Goal: Task Accomplishment & Management: Manage account settings

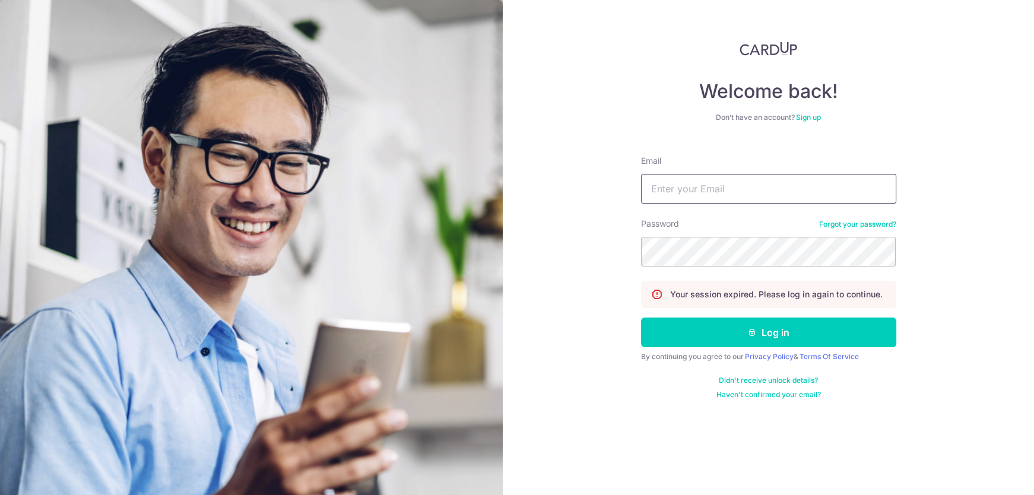
type input "[EMAIL_ADDRESS][DOMAIN_NAME]"
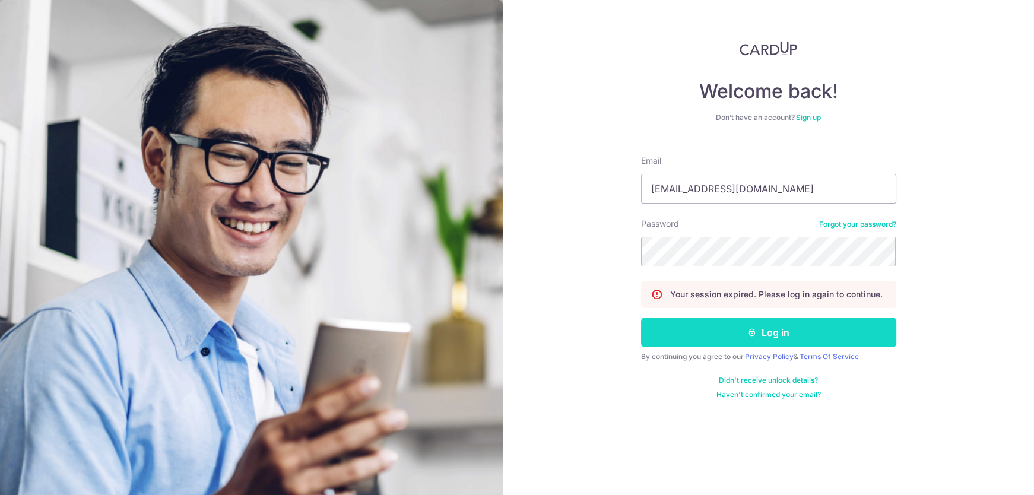
drag, startPoint x: 0, startPoint y: 0, endPoint x: 694, endPoint y: 333, distance: 770.2
click at [694, 333] on button "Log in" at bounding box center [768, 332] width 255 height 30
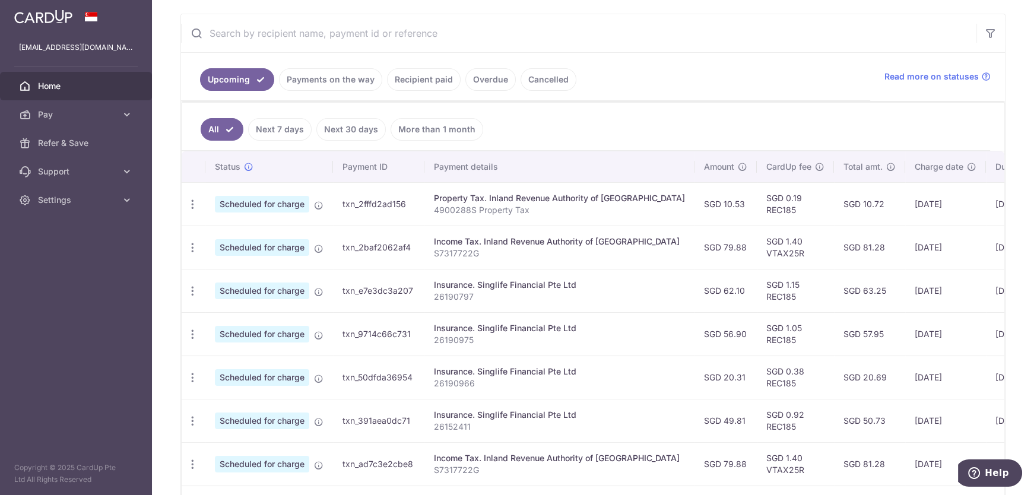
scroll to position [54, 0]
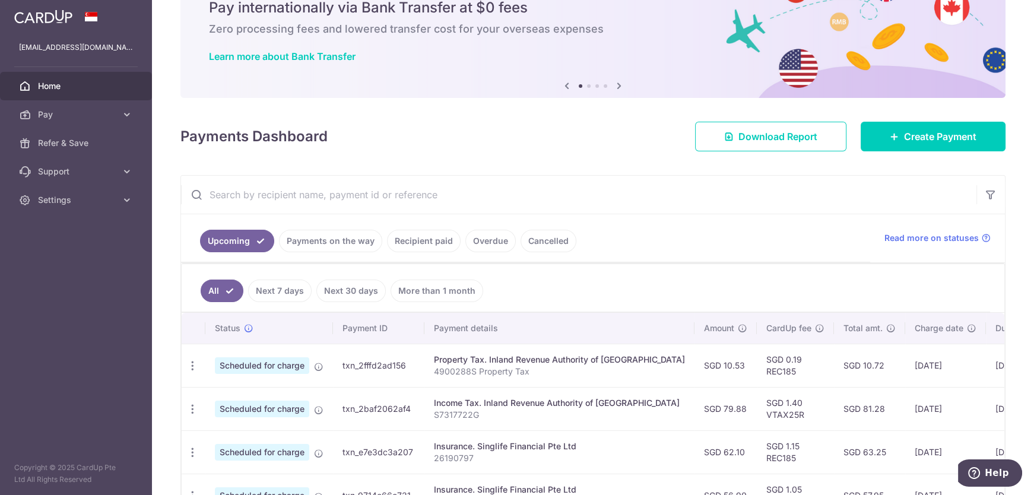
click at [291, 195] on input "text" at bounding box center [578, 195] width 795 height 38
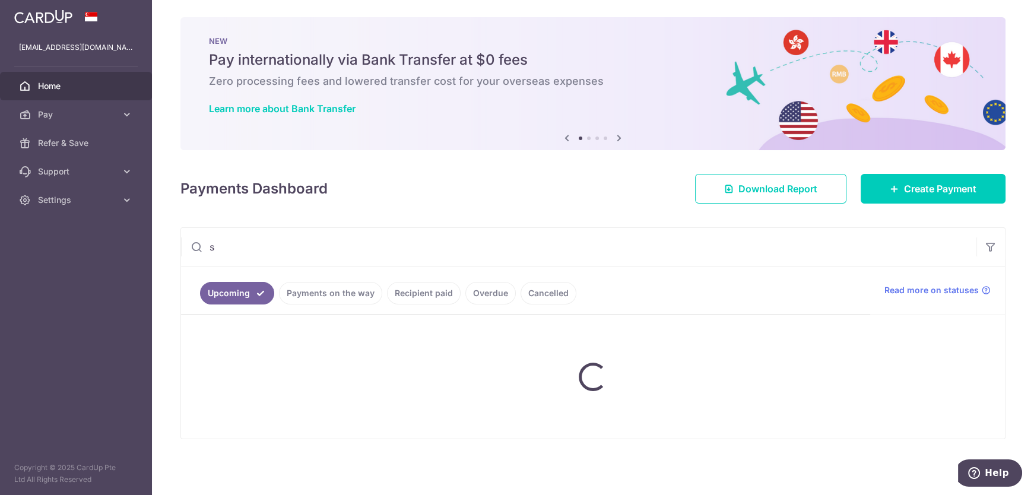
scroll to position [1, 0]
type input "singlife"
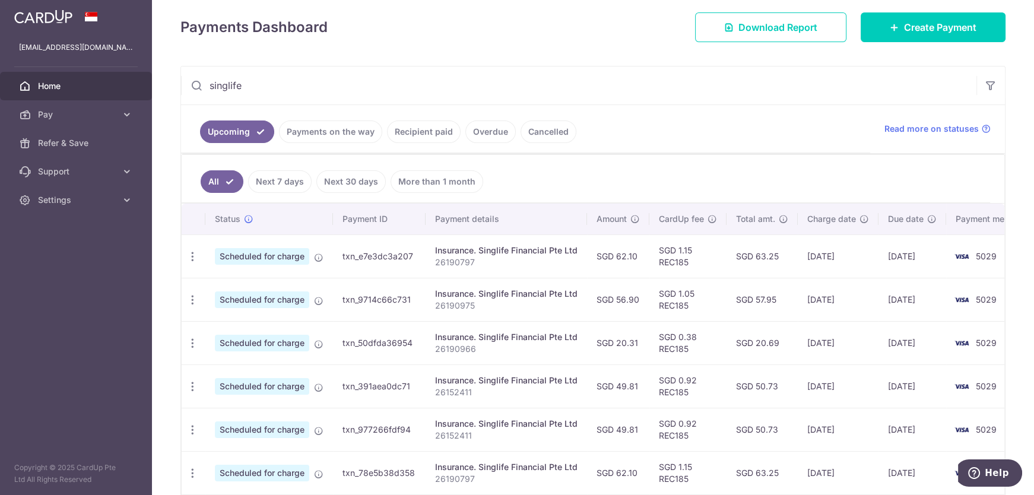
scroll to position [215, 0]
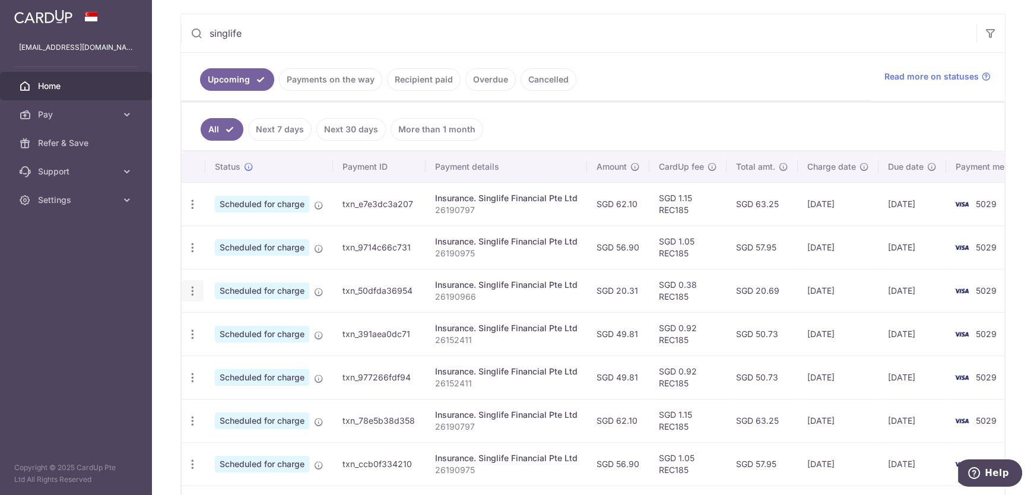
click at [199, 288] on div "Update payment Cancel payment" at bounding box center [193, 291] width 22 height 22
click at [195, 290] on icon "button" at bounding box center [192, 291] width 12 height 12
click at [220, 316] on span "Update payment" at bounding box center [255, 323] width 81 height 14
radio input "true"
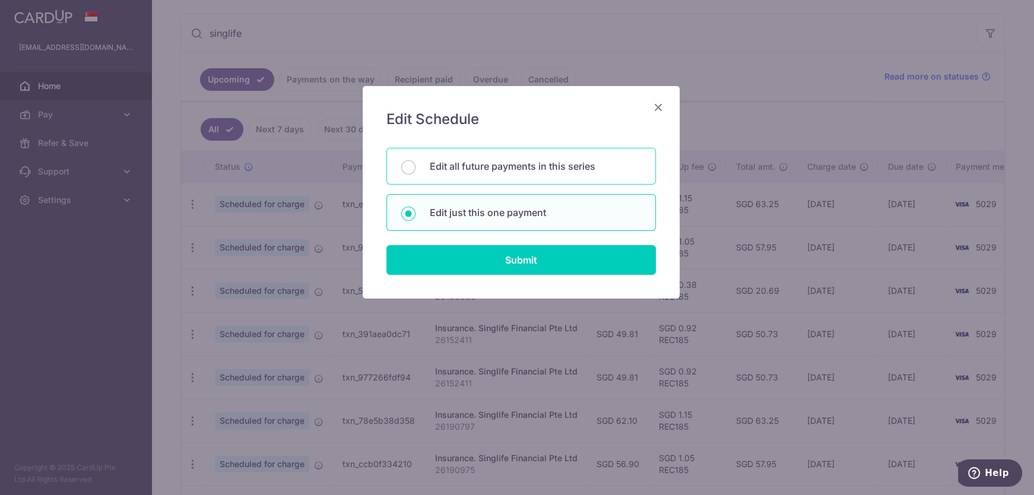
click at [468, 164] on p "Edit all future payments in this series" at bounding box center [535, 166] width 211 height 14
click at [415, 164] on input "Edit all future payments in this series" at bounding box center [408, 167] width 14 height 14
radio input "true"
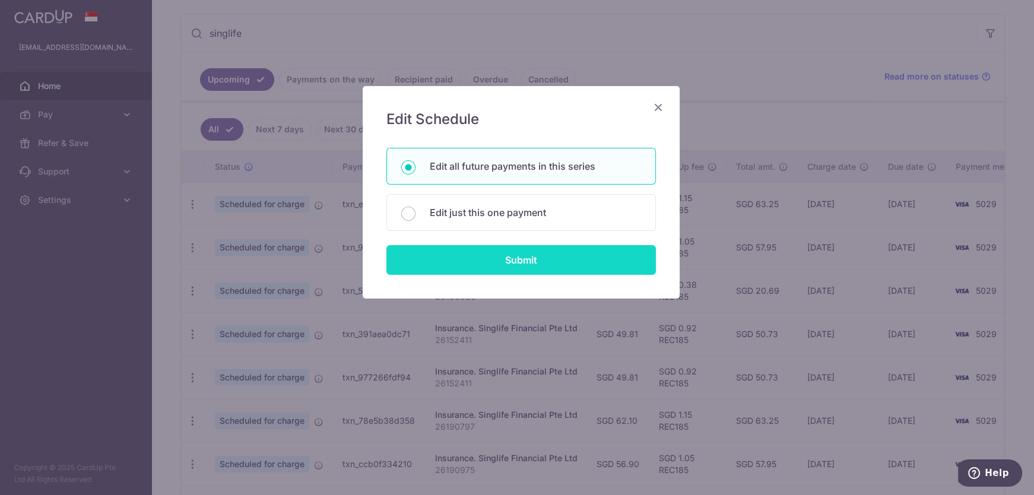
click at [456, 257] on input "Submit" at bounding box center [520, 260] width 269 height 30
radio input "true"
type input "20.31"
type input "26190966"
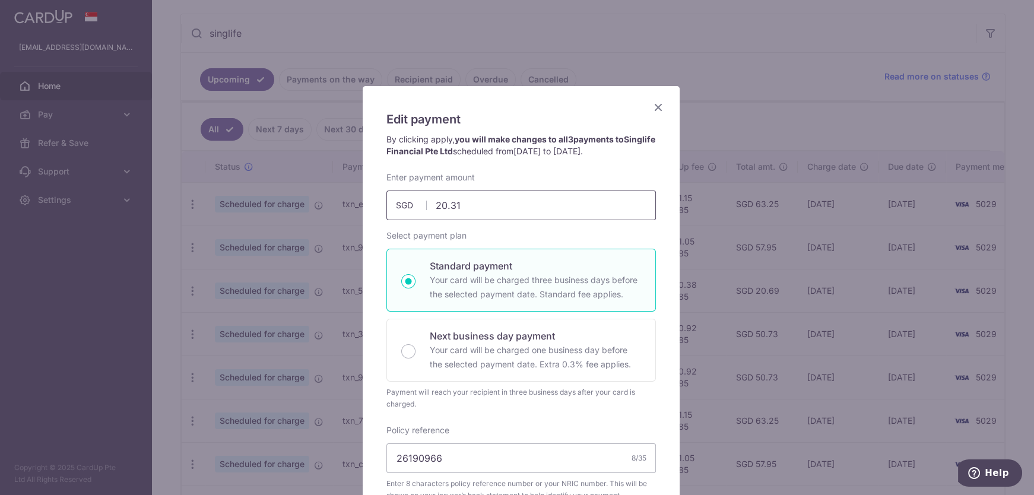
drag, startPoint x: 501, startPoint y: 207, endPoint x: 341, endPoint y: 215, distance: 159.9
click at [355, 215] on div "Edit payment By clicking apply, you will make changes to all 3 payments to Sing…" at bounding box center [517, 247] width 1034 height 495
paste input "$25.84"
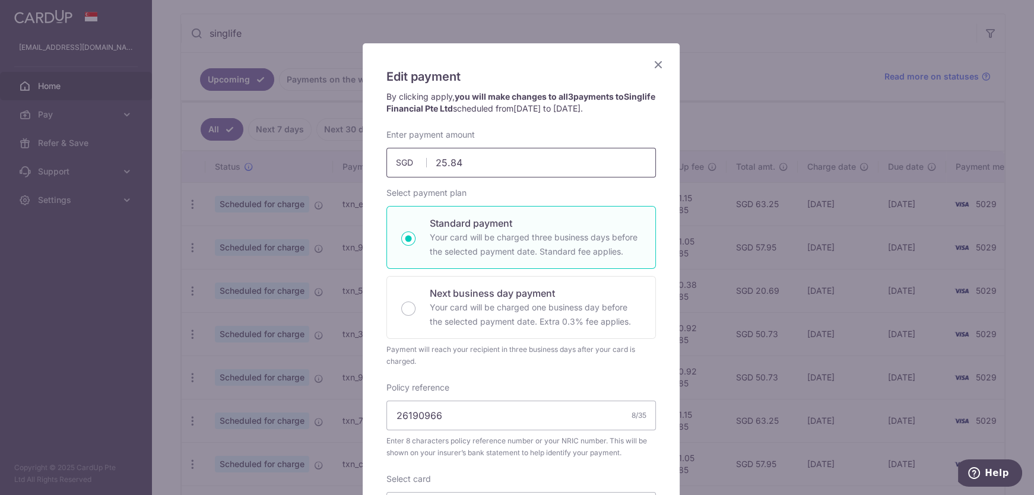
scroll to position [161, 0]
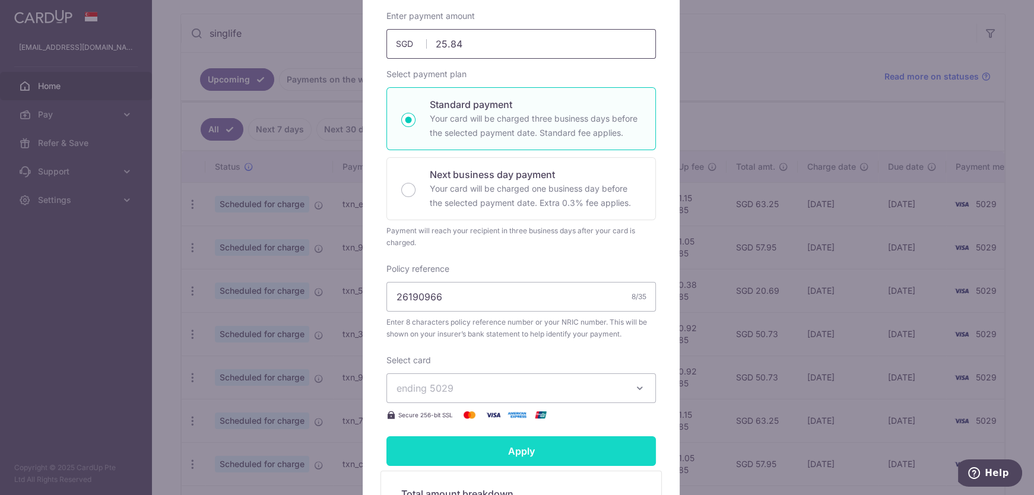
type input "25.84"
click at [535, 452] on input "Apply" at bounding box center [520, 451] width 269 height 30
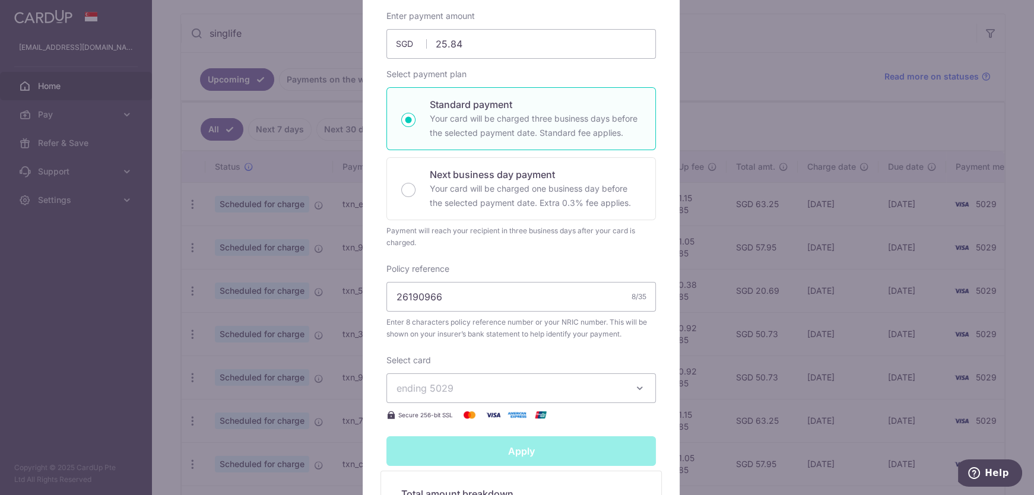
type input "Successfully Applied"
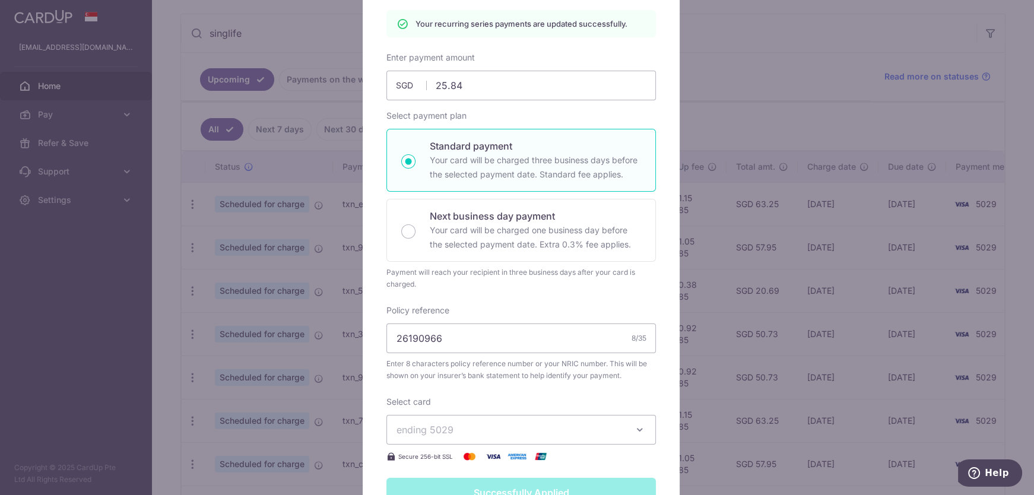
click at [752, 246] on div "Edit payment By clicking apply, you will make changes to all 3 payments to Sing…" at bounding box center [517, 247] width 1034 height 495
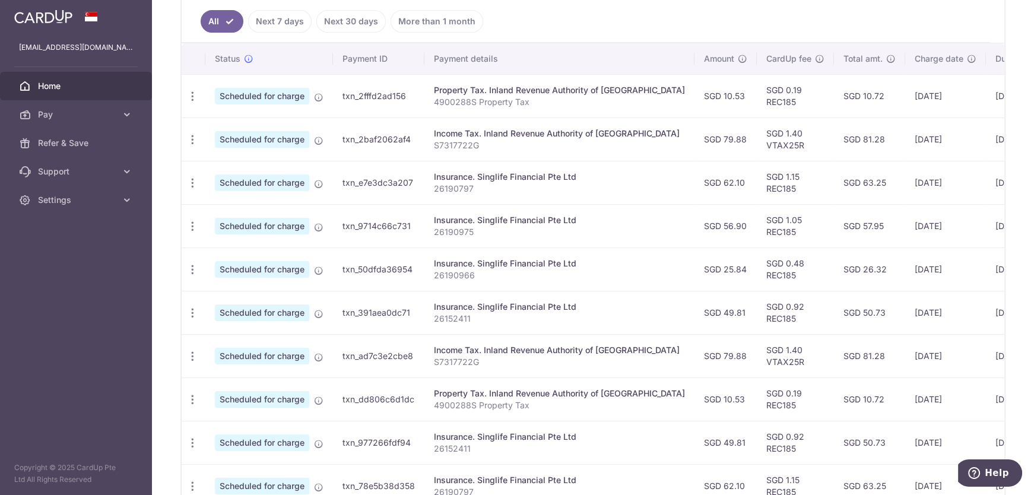
scroll to position [161, 0]
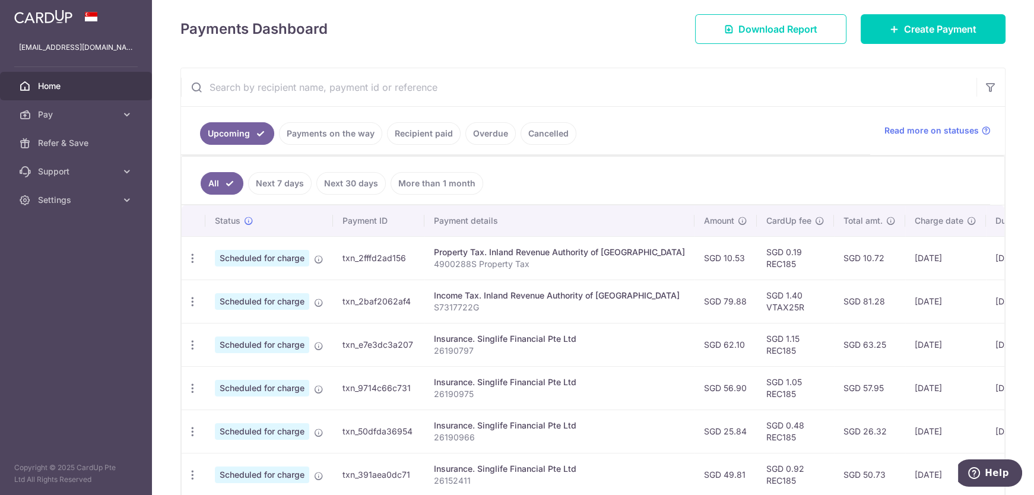
click at [308, 87] on input "text" at bounding box center [578, 87] width 795 height 38
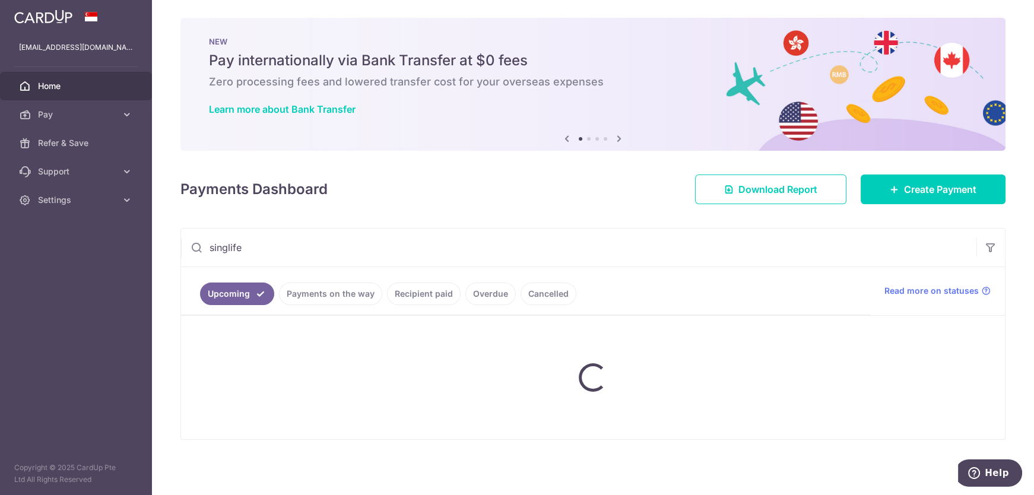
type input "singlife"
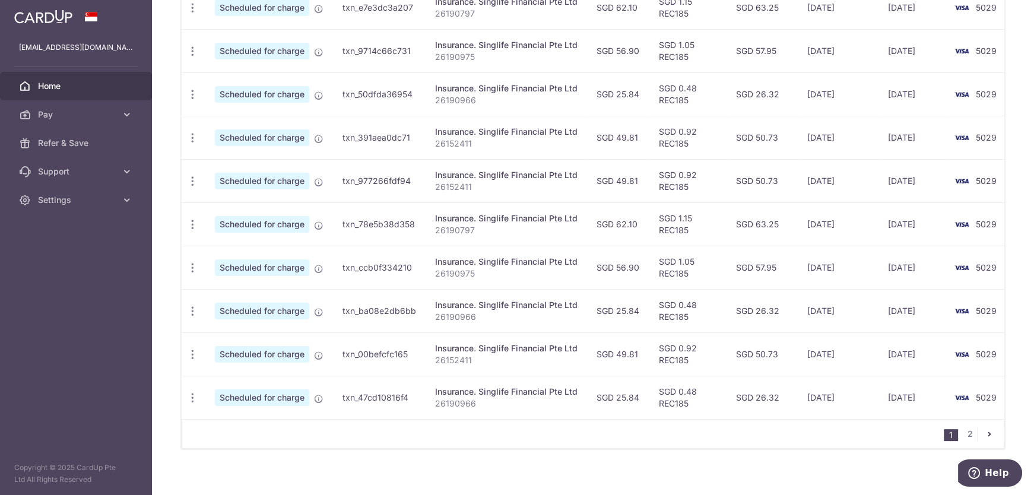
scroll to position [425, 0]
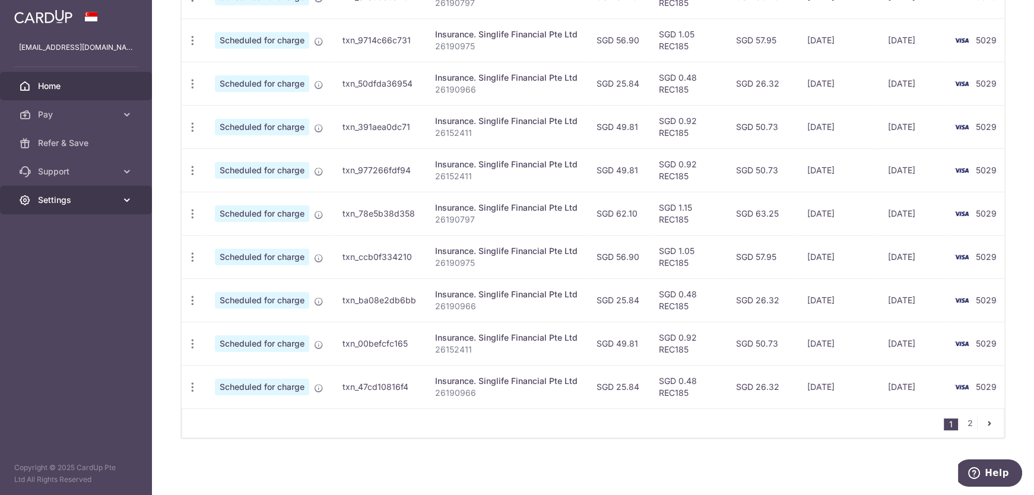
click at [61, 203] on span "Settings" at bounding box center [77, 200] width 78 height 12
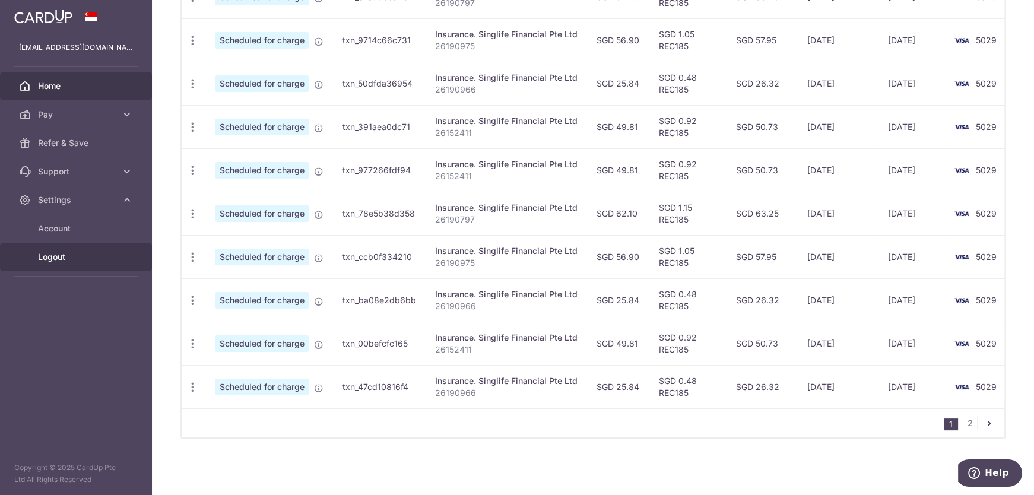
click at [69, 261] on span "Logout" at bounding box center [77, 257] width 78 height 12
